Goal: Task Accomplishment & Management: Complete application form

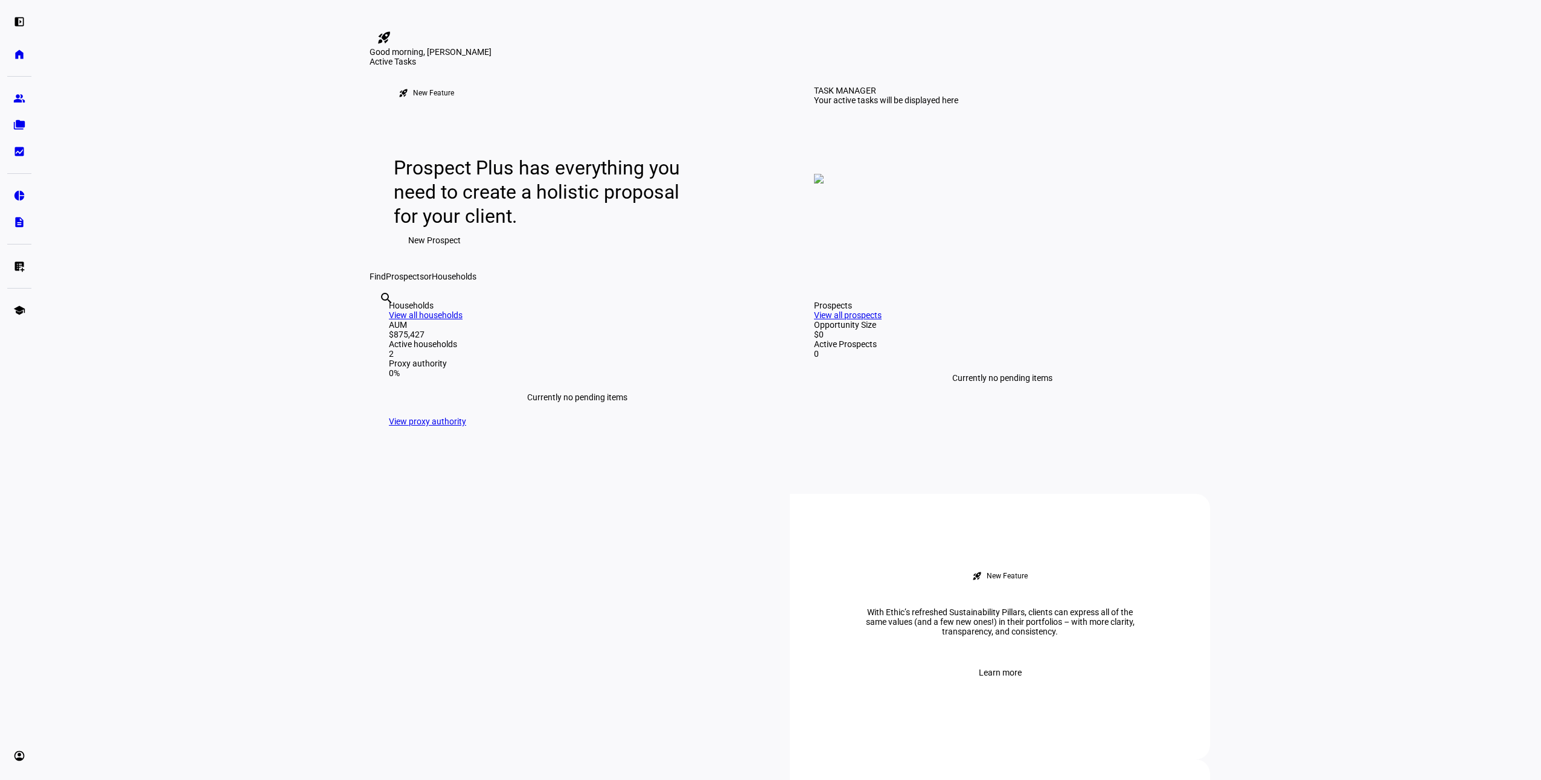
click at [463, 320] on link "View all households" at bounding box center [426, 315] width 74 height 10
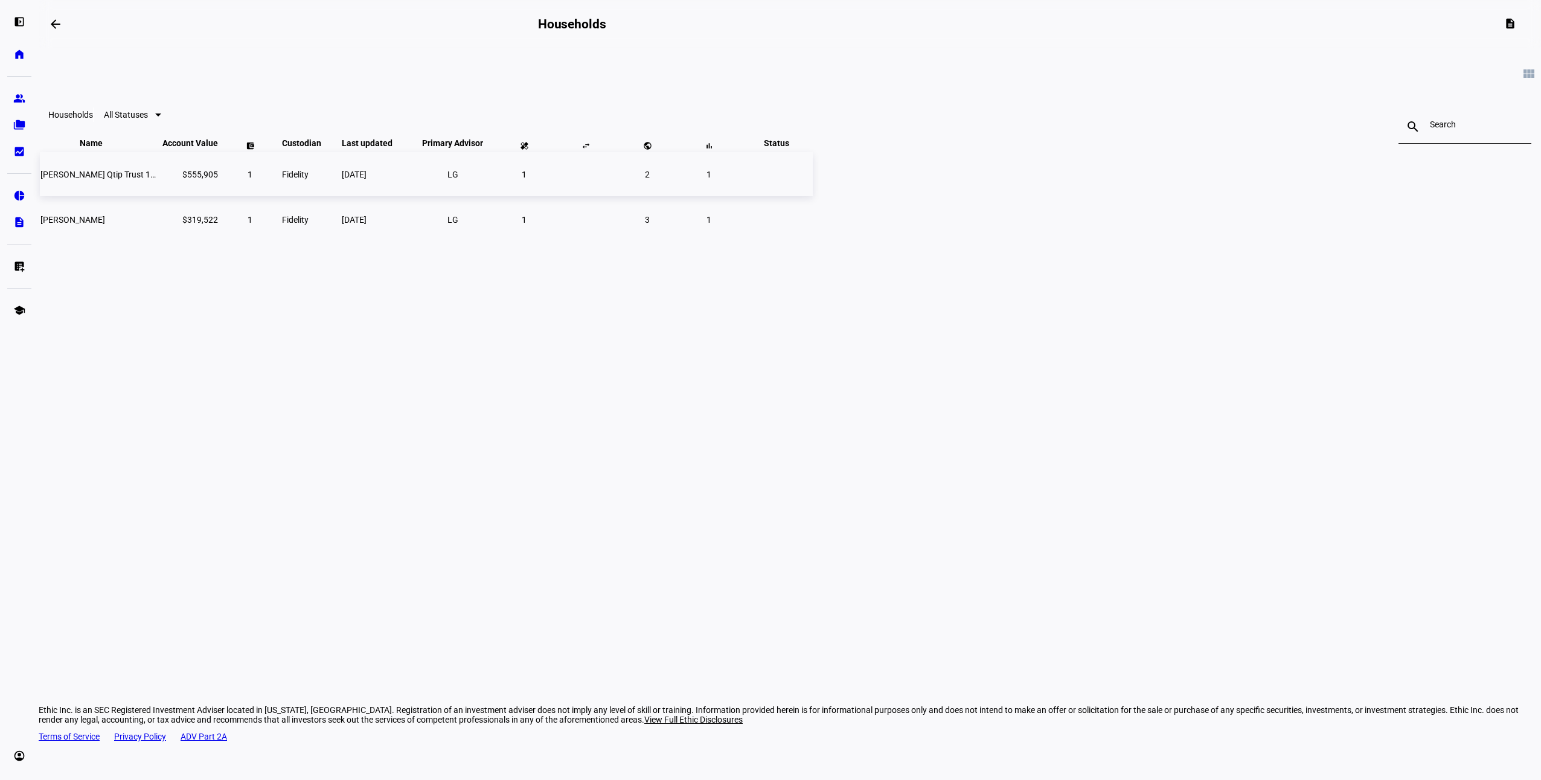
click at [165, 179] on span "[PERSON_NAME] Qtip Trust 1999" at bounding box center [102, 175] width 124 height 10
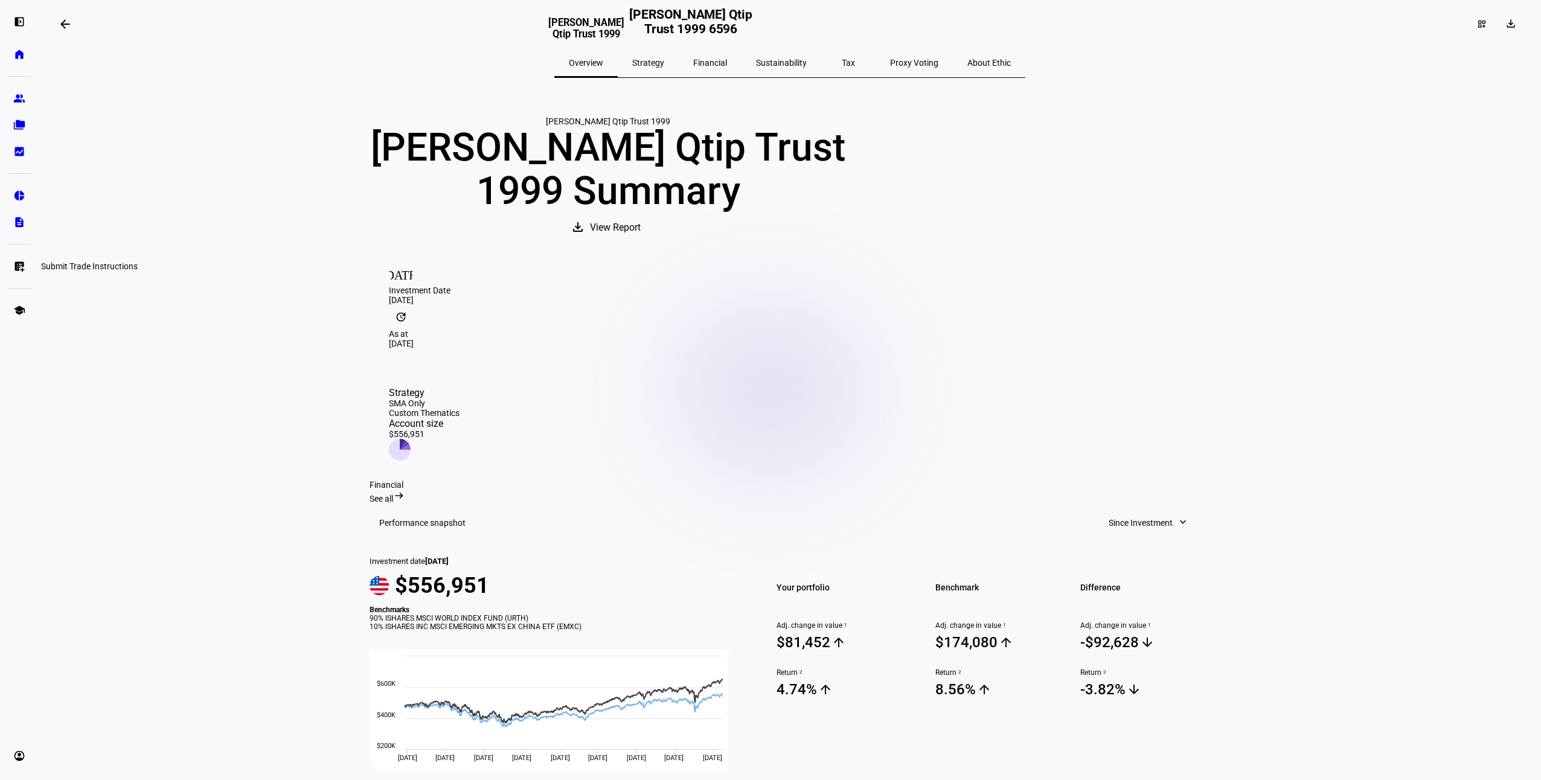
click at [83, 264] on div "Submit Trade Instructions" at bounding box center [89, 266] width 106 height 14
click at [19, 266] on eth-mat-symbol "list_alt_add" at bounding box center [19, 266] width 12 height 12
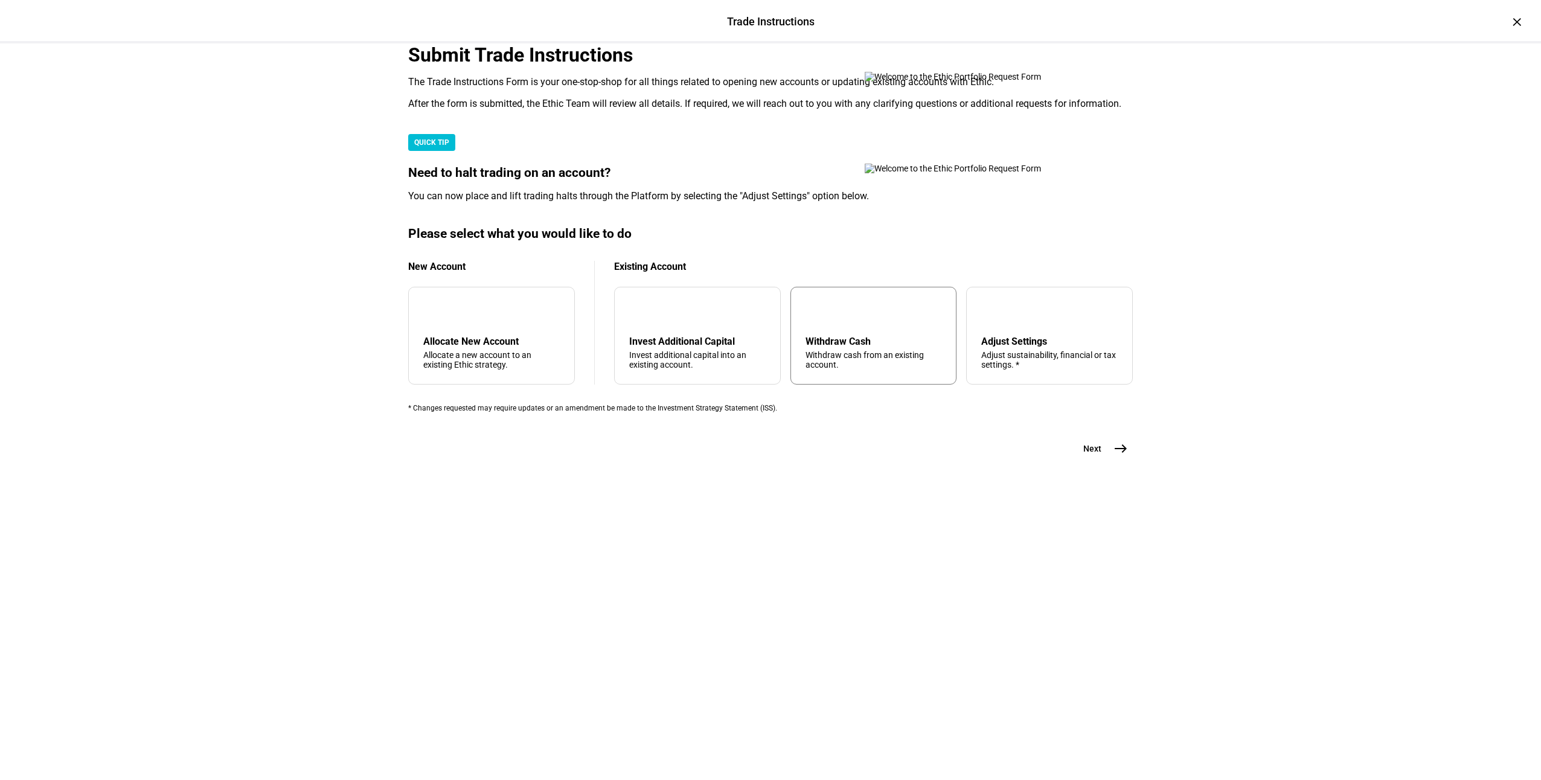
drag, startPoint x: 823, startPoint y: 618, endPoint x: 830, endPoint y: 619, distance: 7.3
click at [824, 347] on div "Withdraw Cash" at bounding box center [874, 341] width 136 height 11
click at [1114, 456] on mat-icon "east" at bounding box center [1120, 448] width 14 height 14
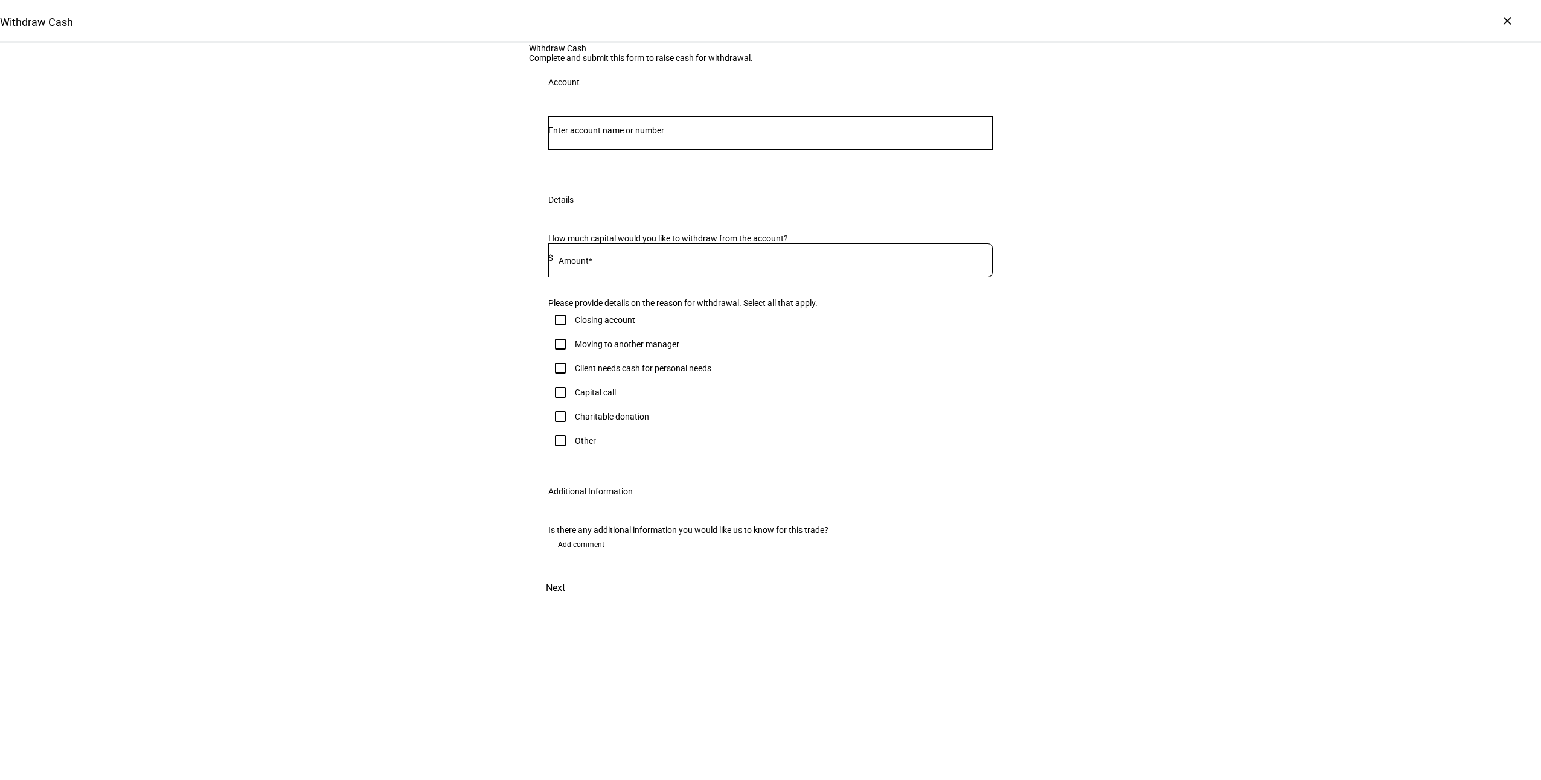
click at [554, 405] on input "Capital call" at bounding box center [560, 392] width 24 height 24
click at [556, 405] on input "Capital call" at bounding box center [560, 392] width 24 height 24
checkbox input "false"
click at [559, 453] on input "Other" at bounding box center [560, 441] width 24 height 24
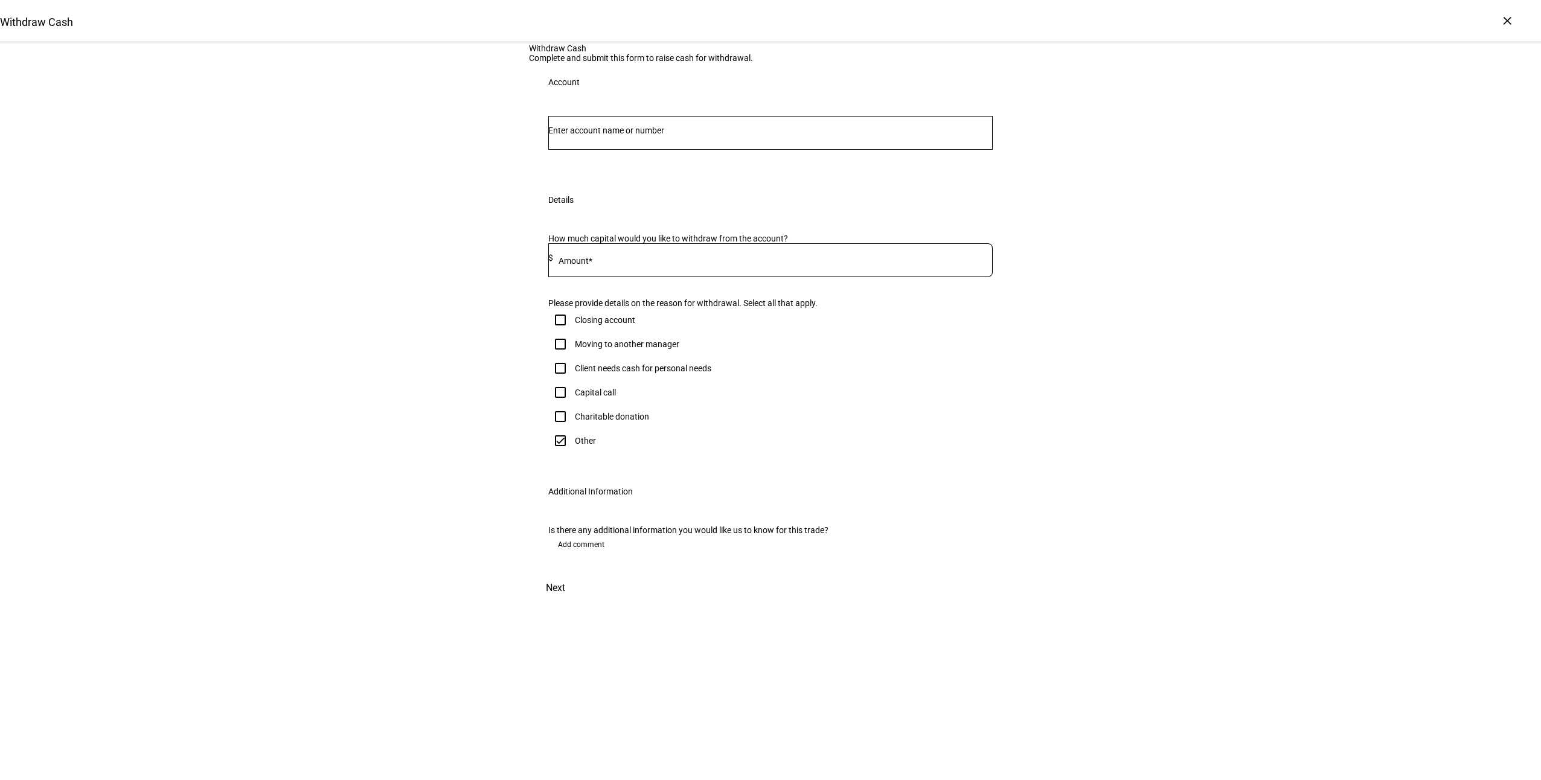
checkbox input "true"
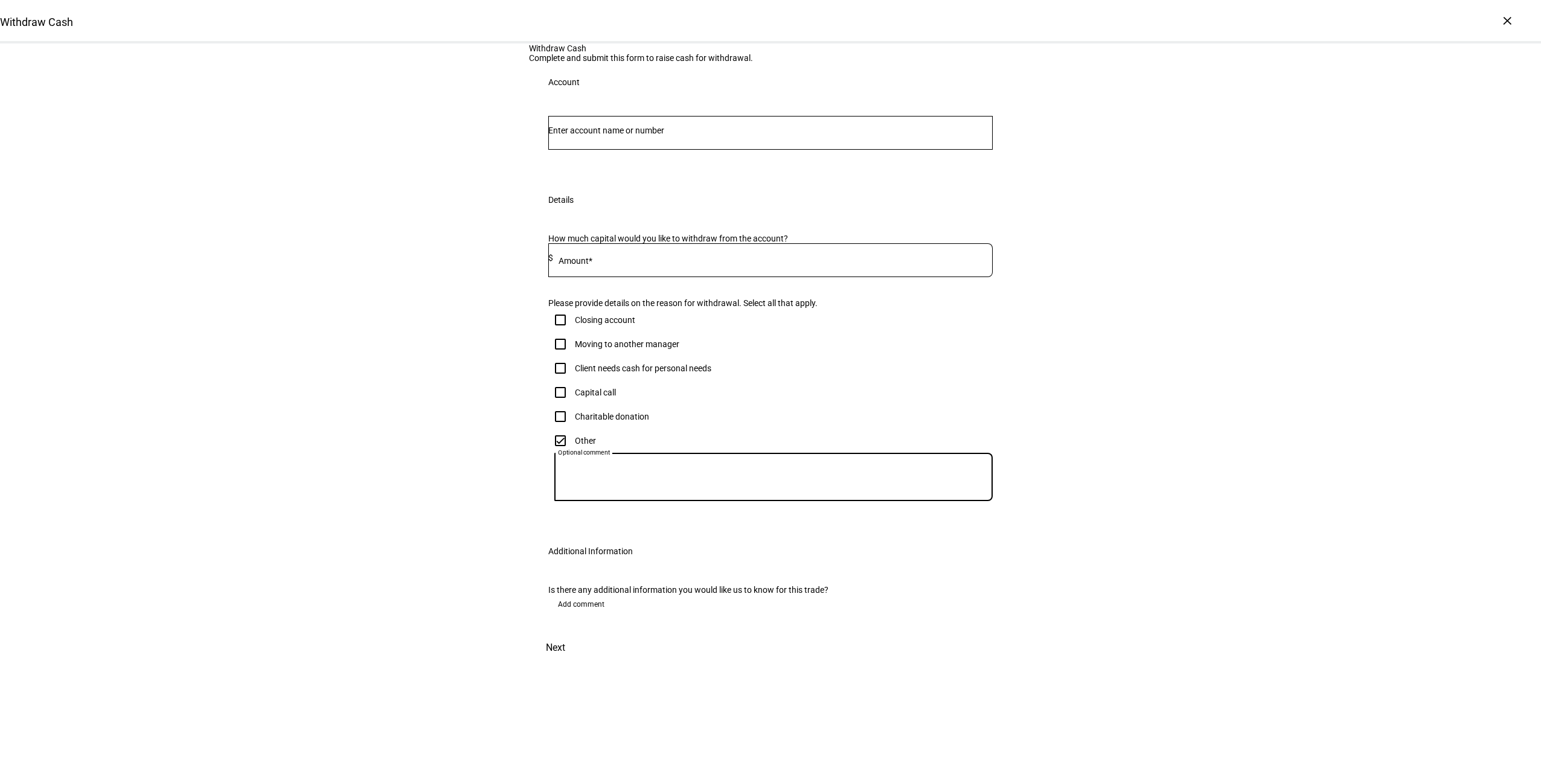
click at [662, 492] on textarea "Optional comment" at bounding box center [773, 477] width 438 height 29
type textarea "Asset reallocation per RBC Trust Co. guidelines"
click at [595, 135] on input "Number" at bounding box center [770, 131] width 444 height 10
click at [636, 381] on span "[PERSON_NAME] Qtip Trust 1999" at bounding box center [635, 377] width 142 height 14
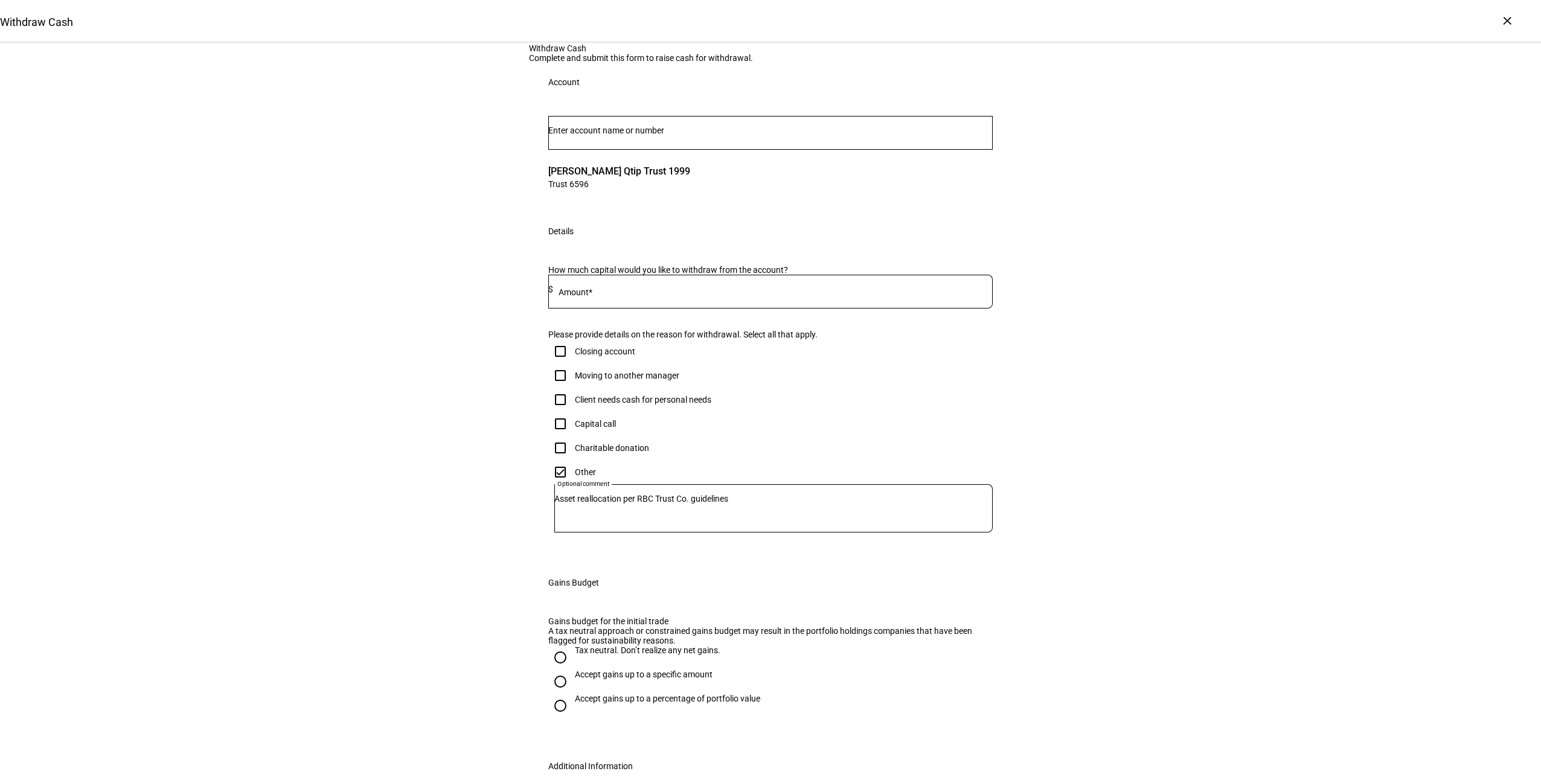
click at [583, 297] on mat-label "Amount*" at bounding box center [576, 292] width 34 height 10
type input "75,000"
click at [1146, 556] on div "Withdraw Cash Complete and submit this form to raise cash for withdrawal. Accou…" at bounding box center [770, 460] width 1541 height 834
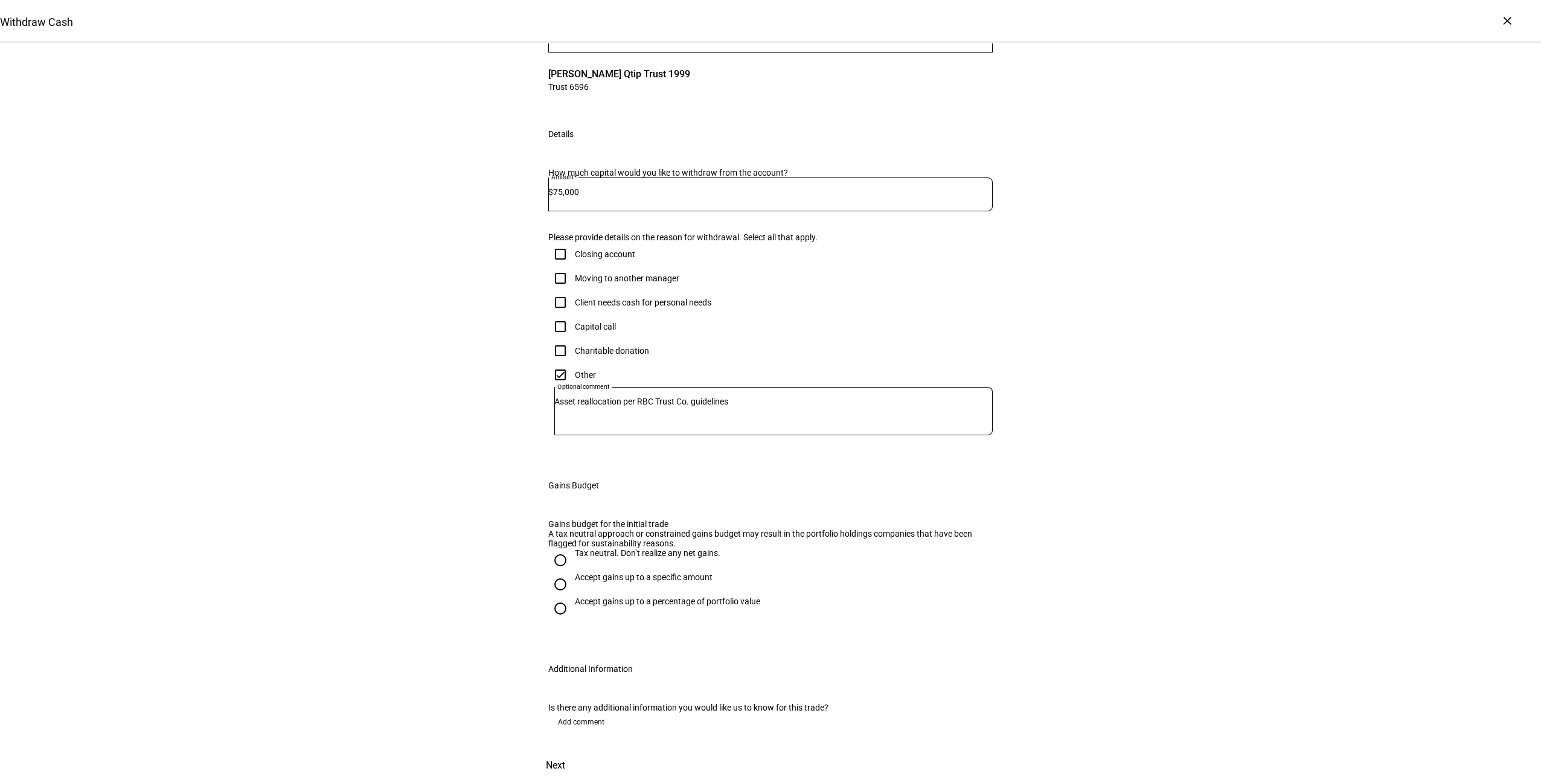
click at [557, 549] on input "Tax neutral. Don’t realize any net gains." at bounding box center [560, 560] width 24 height 24
radio input "true"
drag, startPoint x: 980, startPoint y: 749, endPoint x: 1029, endPoint y: 750, distance: 48.9
click at [565, 751] on span "Next" at bounding box center [555, 765] width 19 height 29
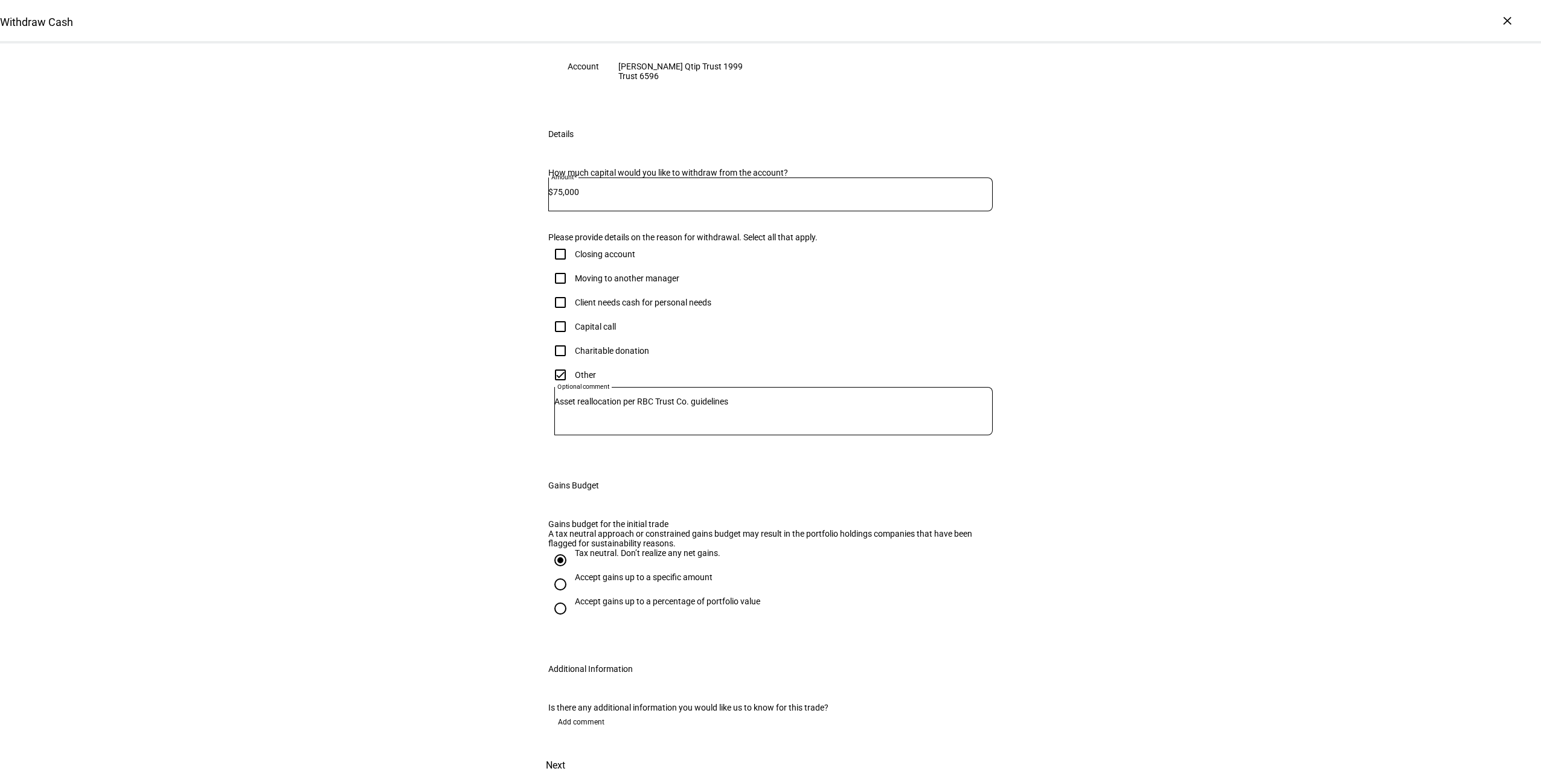
scroll to position [0, 0]
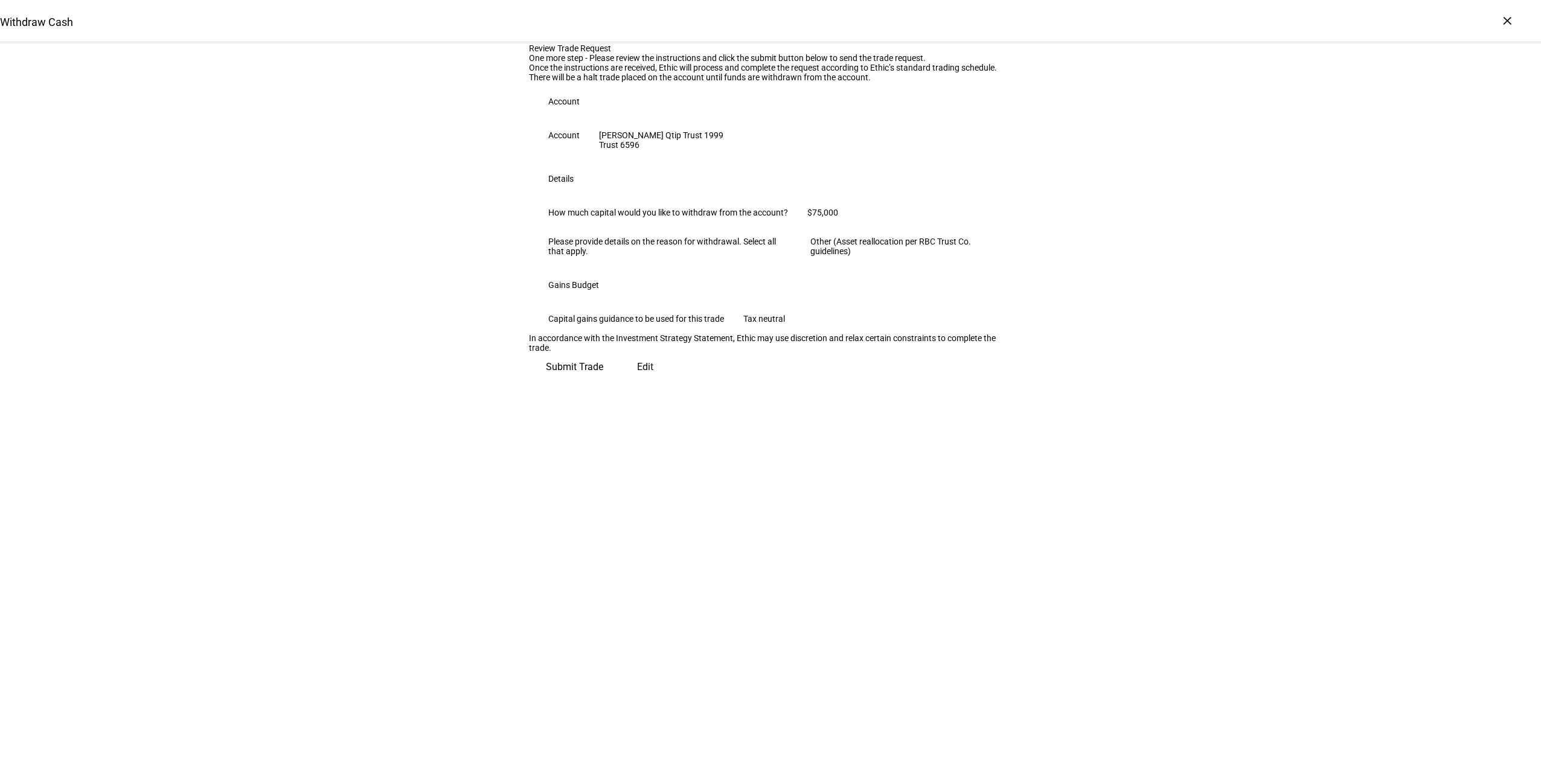
click at [603, 382] on span "Submit Trade" at bounding box center [574, 367] width 57 height 29
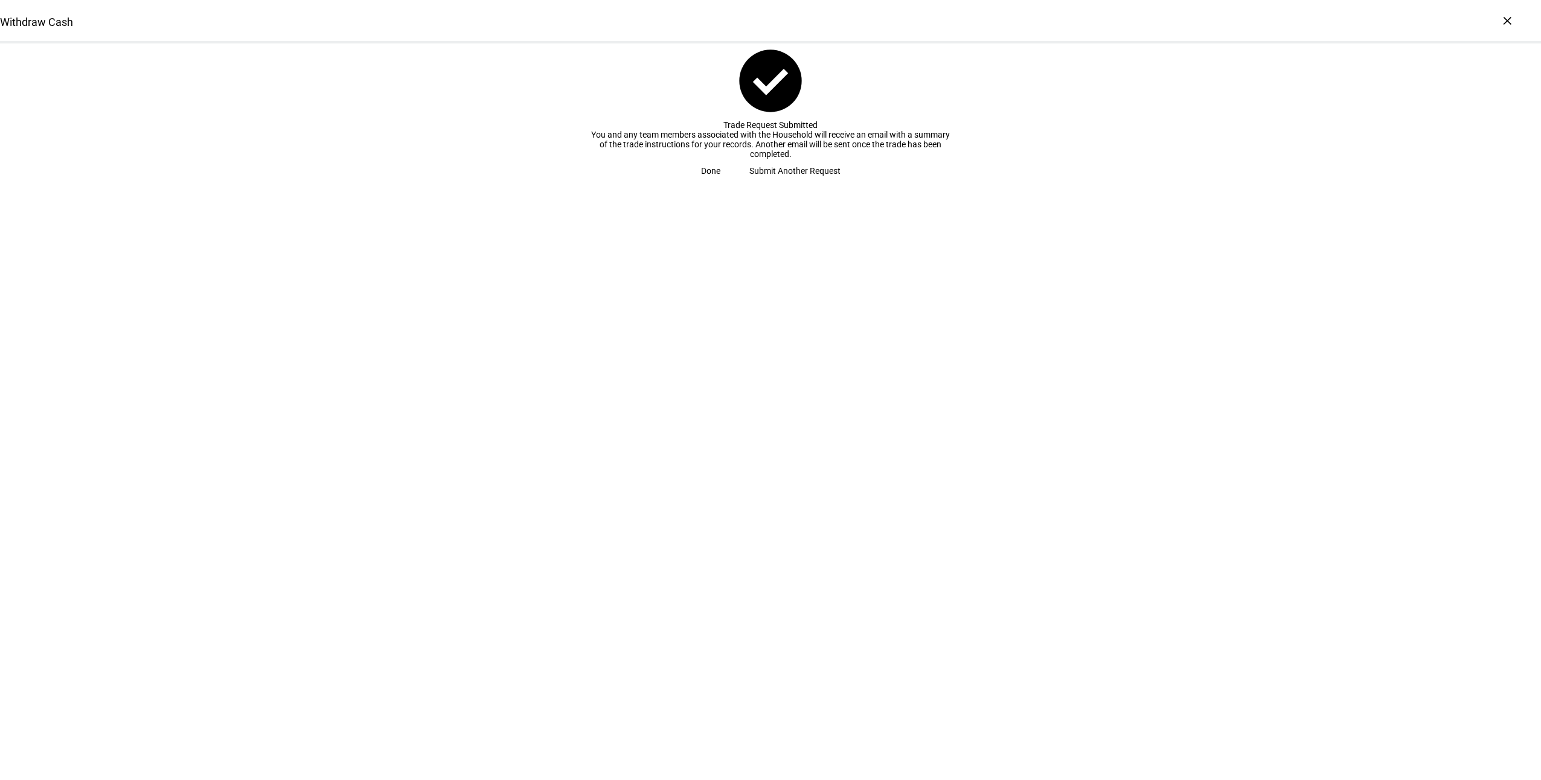
click at [720, 183] on span "Done" at bounding box center [710, 171] width 19 height 24
